Goal: Information Seeking & Learning: Learn about a topic

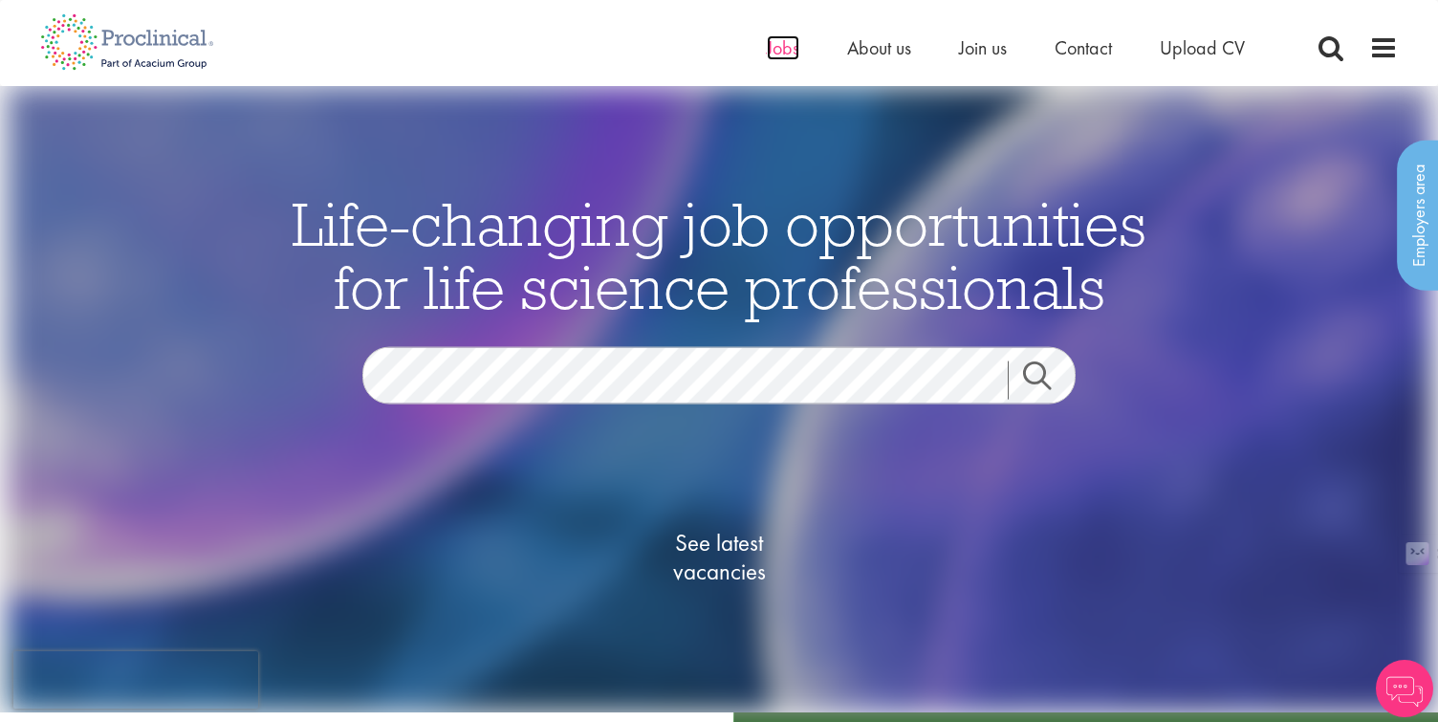
click at [777, 54] on span "Jobs" at bounding box center [783, 47] width 32 height 25
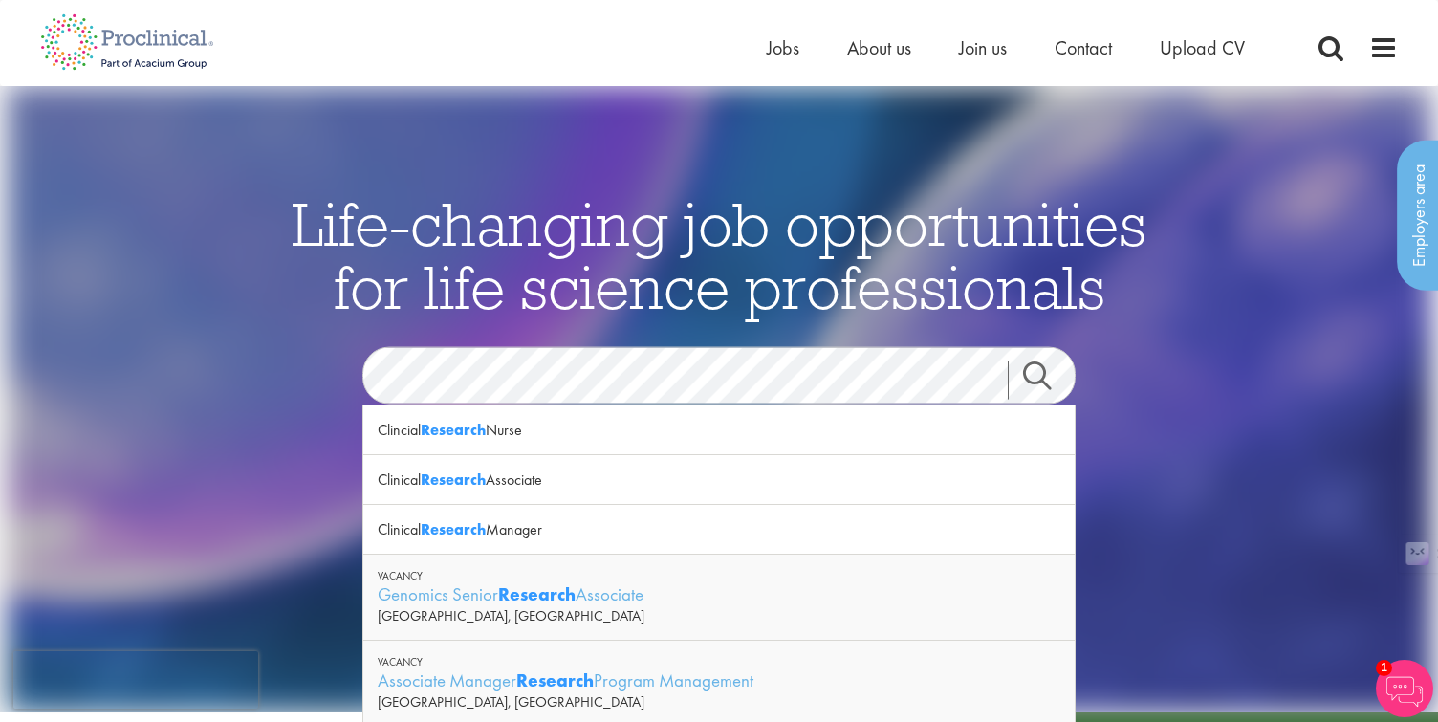
click at [1040, 373] on link "Search" at bounding box center [1048, 380] width 82 height 38
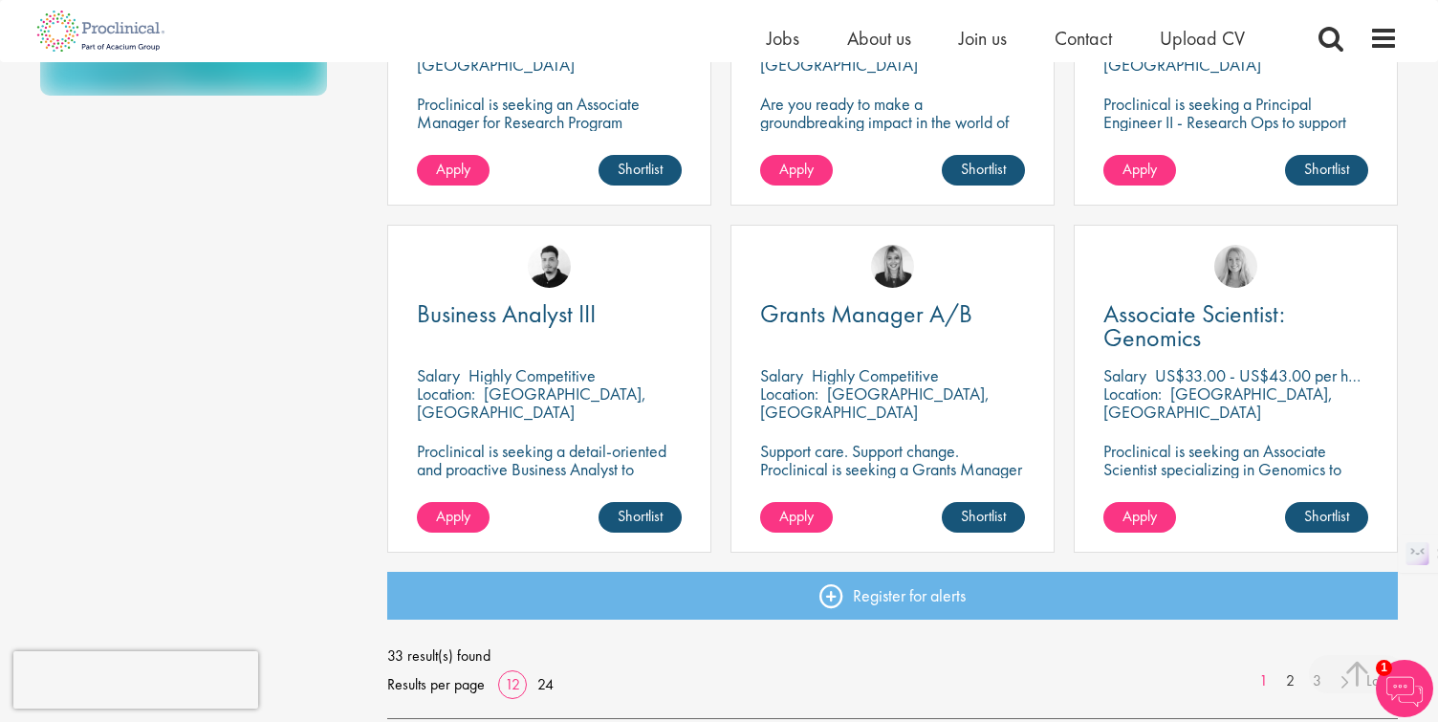
scroll to position [1562, 0]
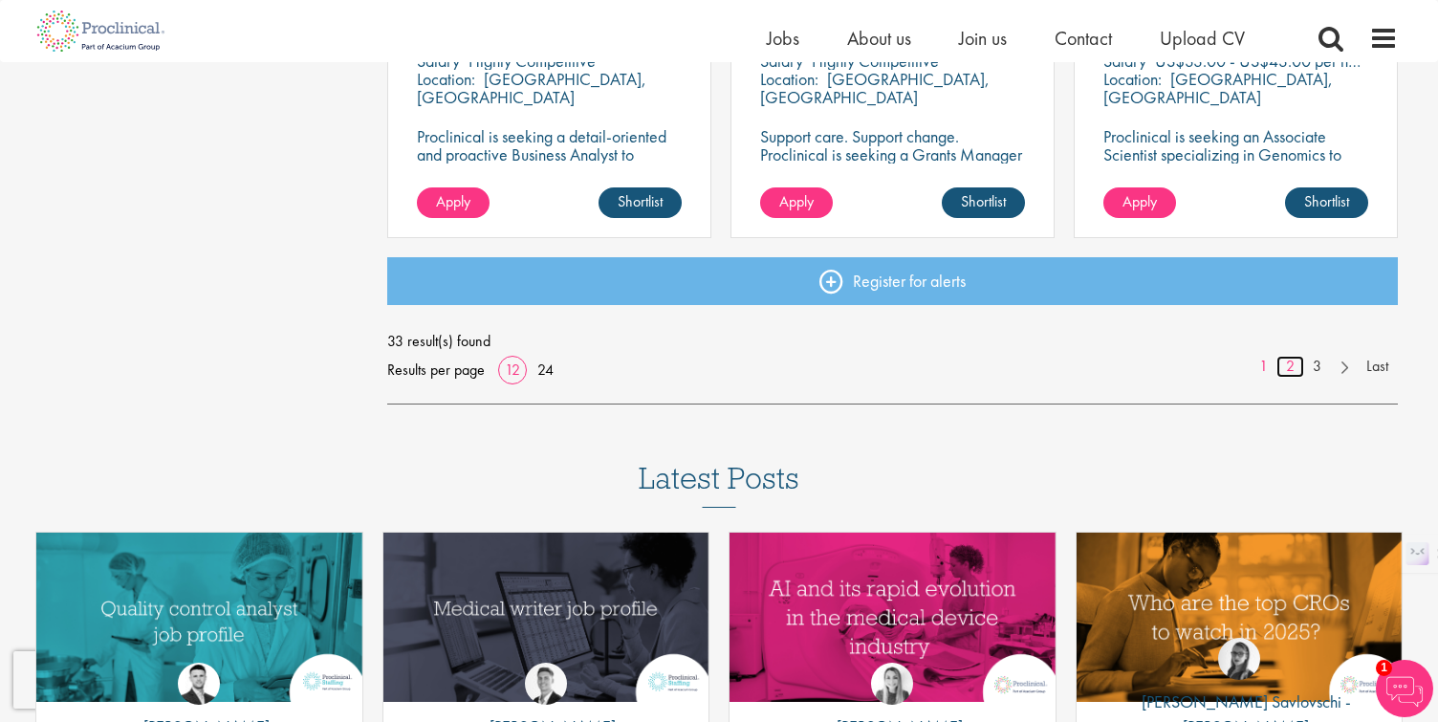
click at [1290, 362] on link "2" at bounding box center [1290, 367] width 28 height 22
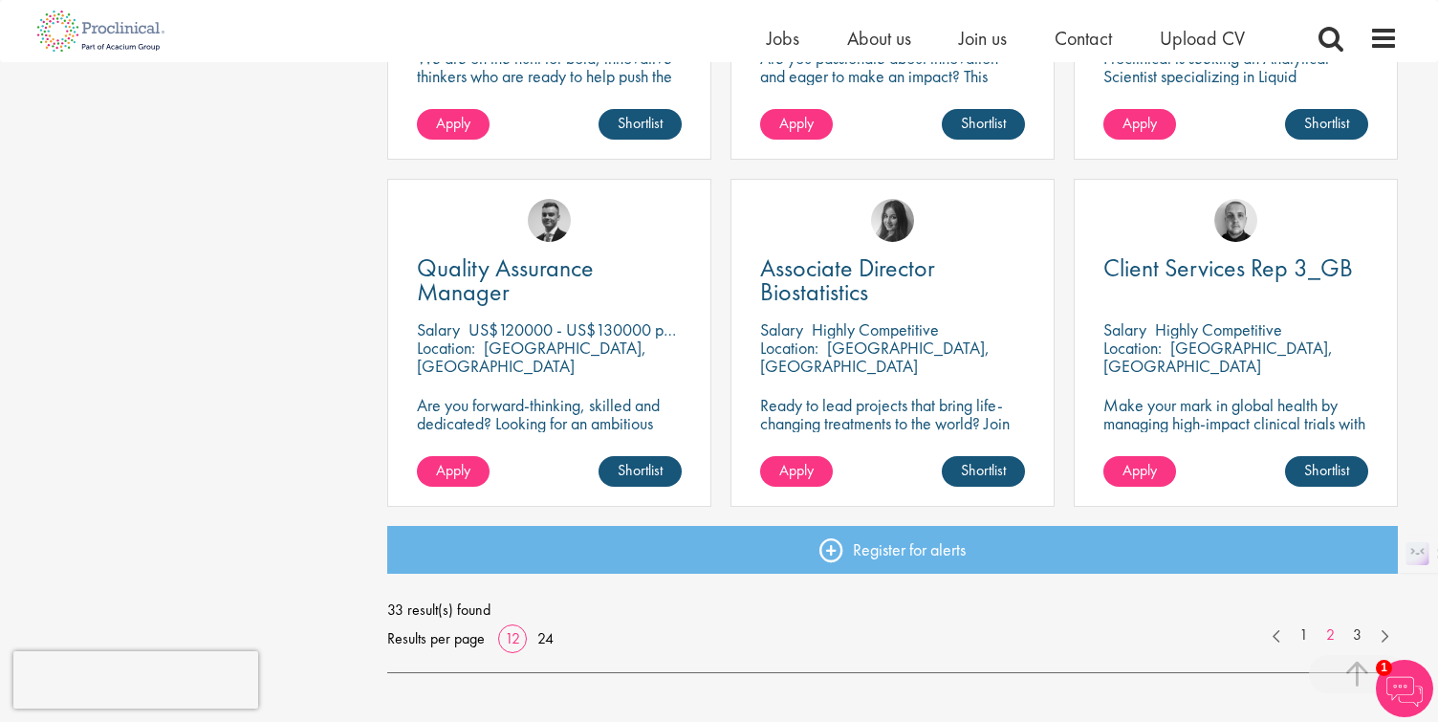
scroll to position [1294, 0]
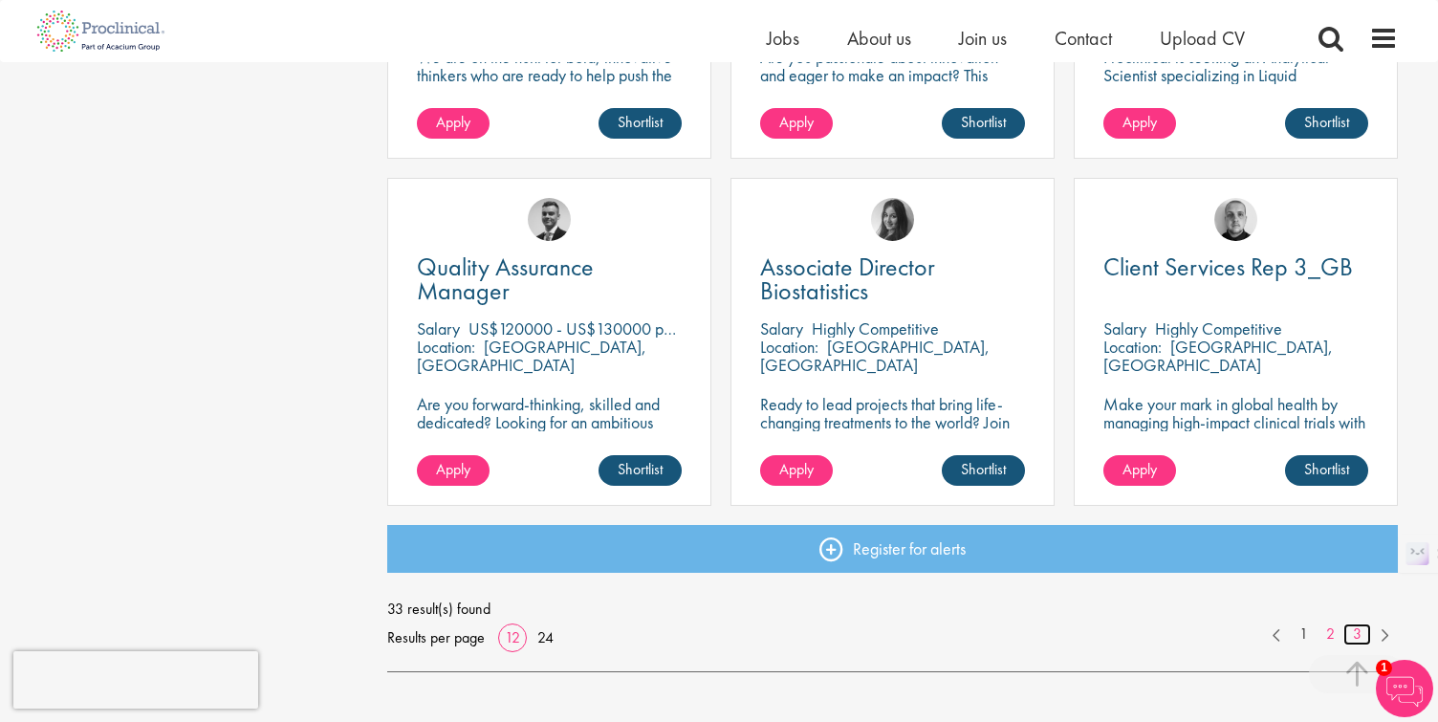
click at [1359, 636] on link "3" at bounding box center [1357, 634] width 28 height 22
